Goal: Navigation & Orientation: Find specific page/section

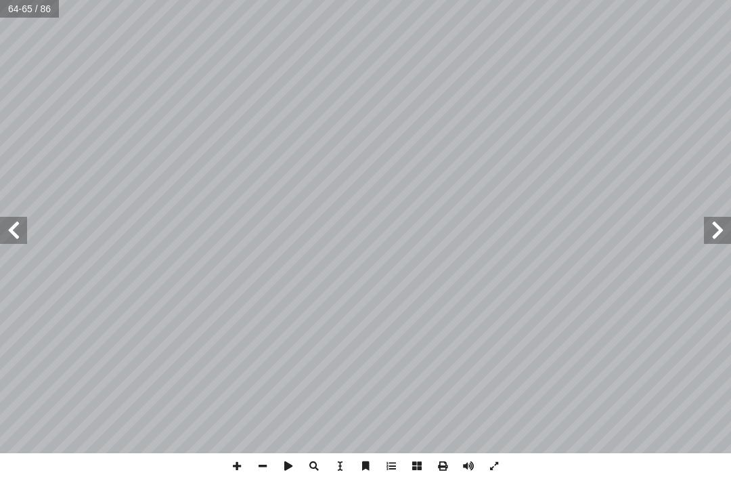
click at [724, 223] on span at bounding box center [717, 230] width 27 height 27
click at [18, 230] on span at bounding box center [13, 230] width 27 height 27
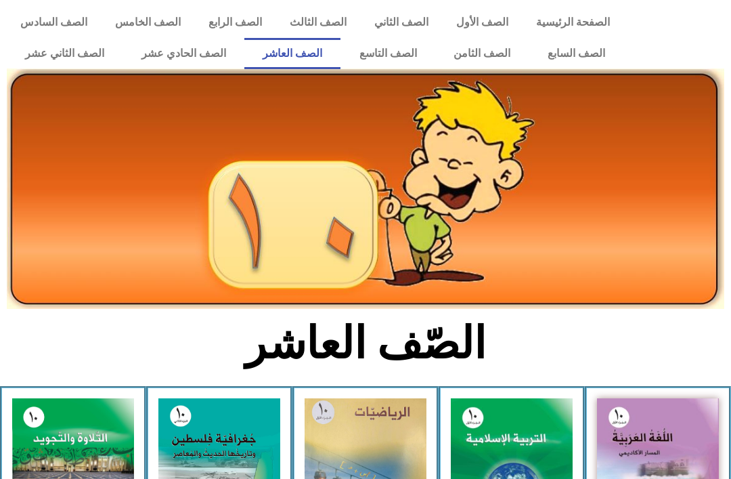
scroll to position [268, 0]
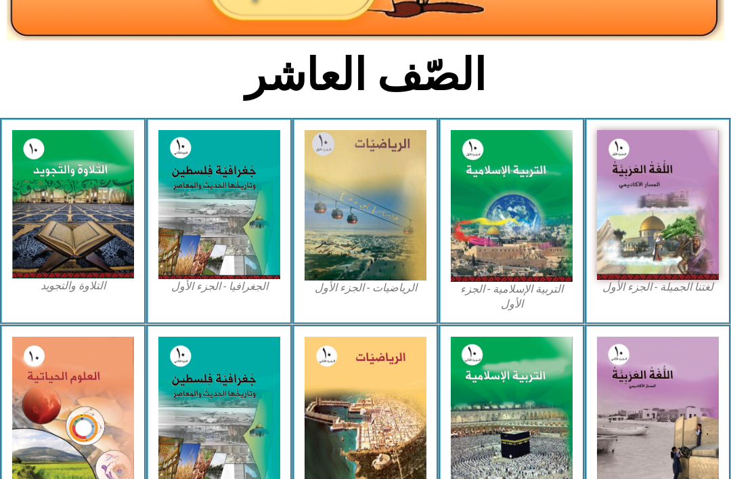
click at [520, 209] on img at bounding box center [512, 206] width 122 height 152
